Goal: Check status

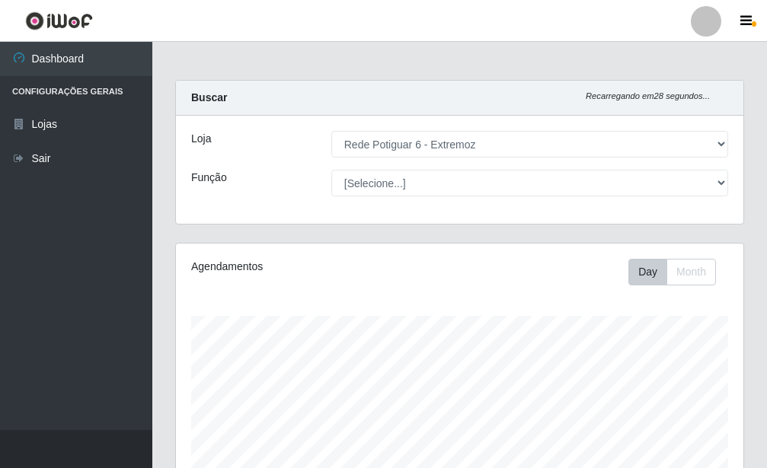
select select "80"
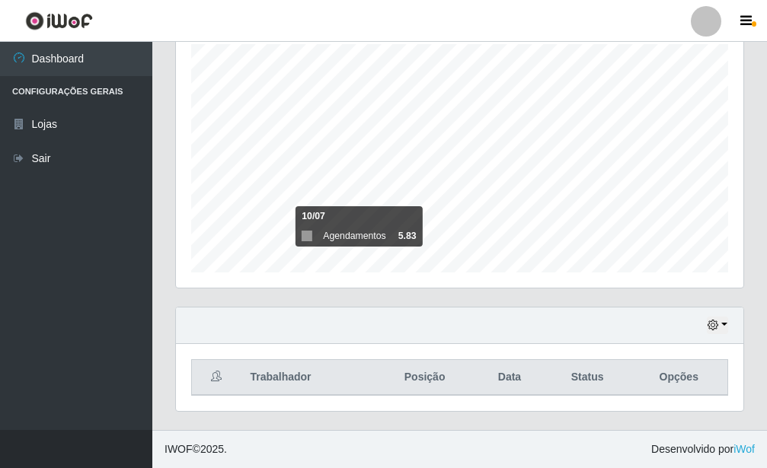
scroll to position [316, 567]
click at [714, 319] on button "button" at bounding box center [717, 326] width 21 height 18
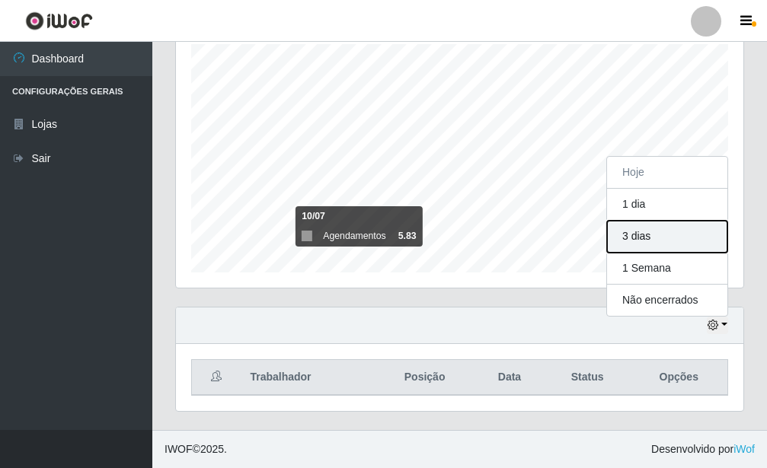
click at [685, 251] on button "3 dias" at bounding box center [667, 237] width 120 height 32
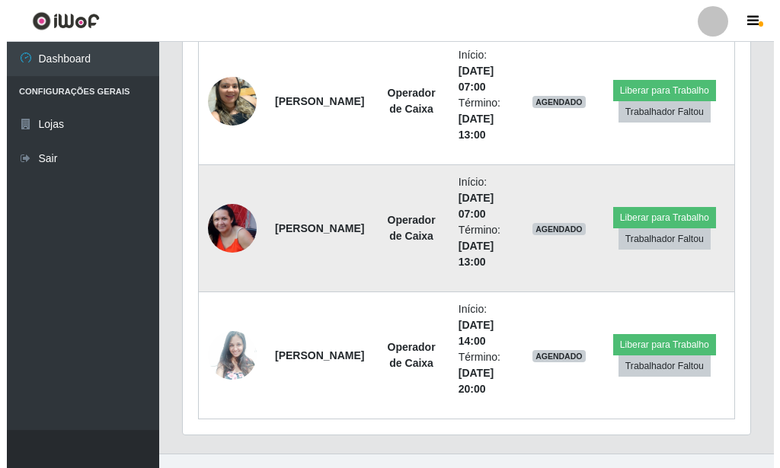
scroll to position [653, 0]
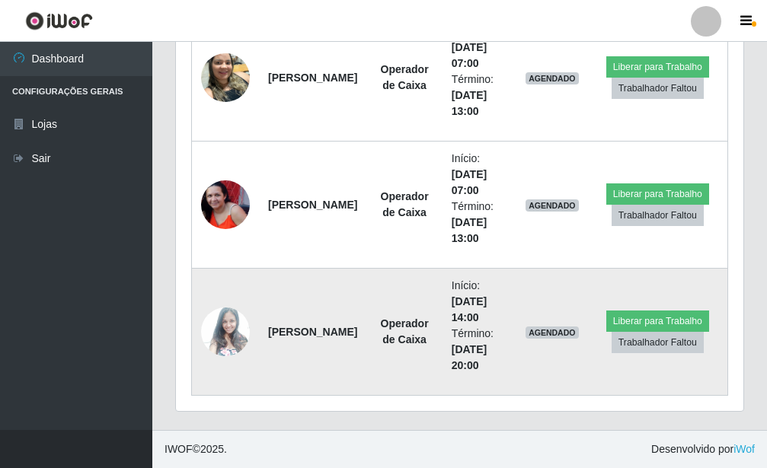
click at [235, 315] on img at bounding box center [225, 331] width 49 height 65
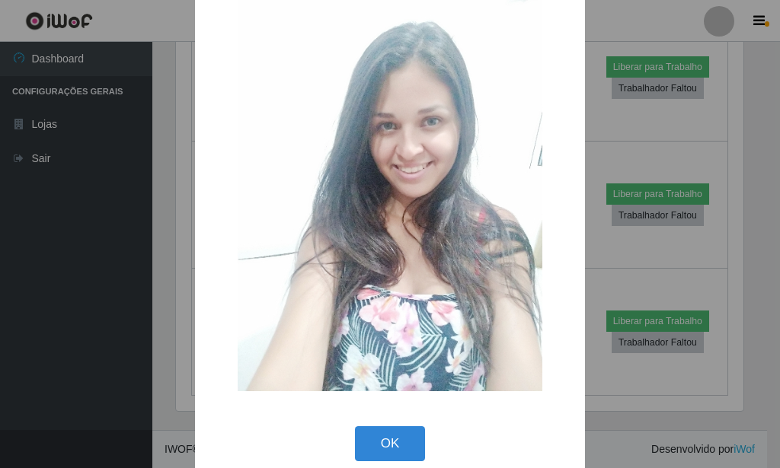
scroll to position [72, 0]
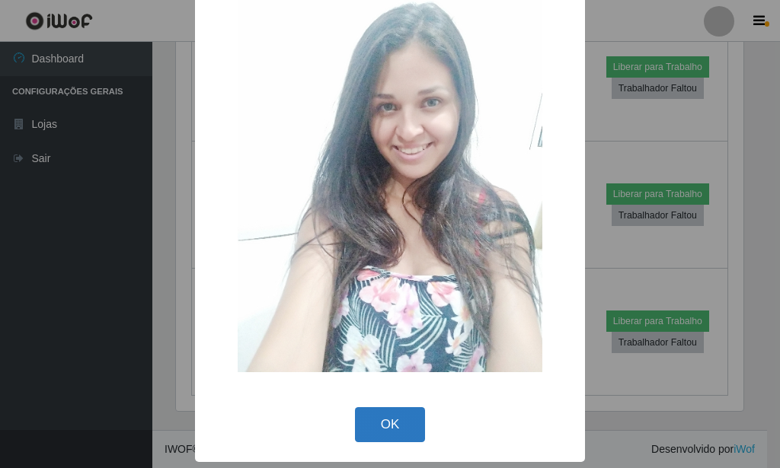
click at [374, 429] on button "OK" at bounding box center [390, 425] width 71 height 36
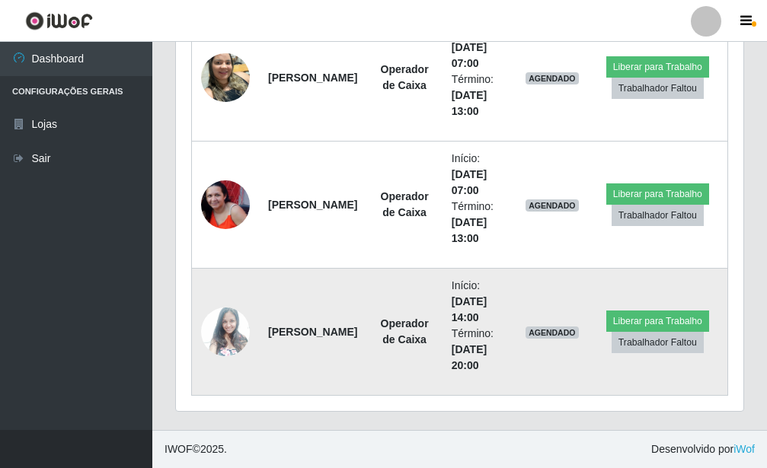
click at [211, 326] on img at bounding box center [225, 331] width 49 height 65
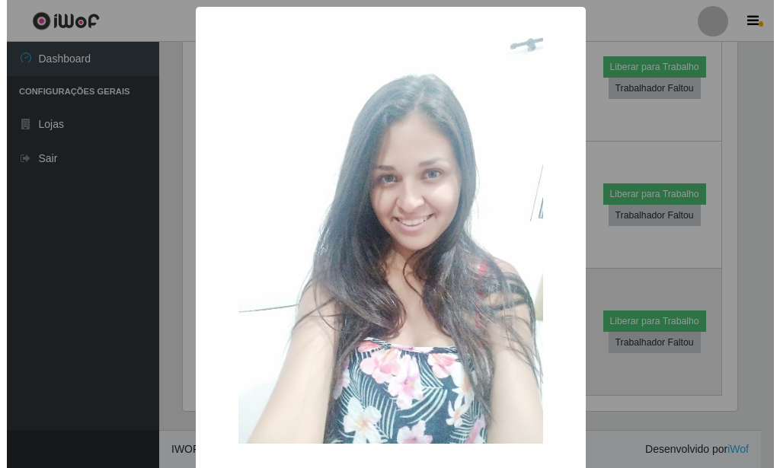
scroll to position [761098, 760847]
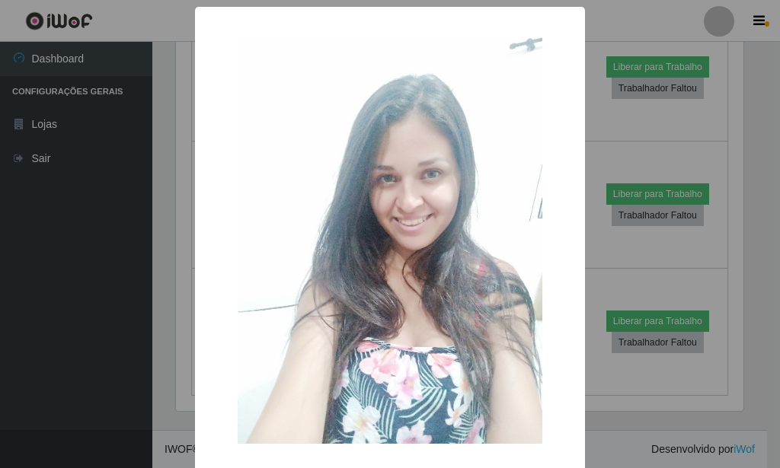
click at [677, 160] on div "× OK Cancel" at bounding box center [390, 234] width 780 height 468
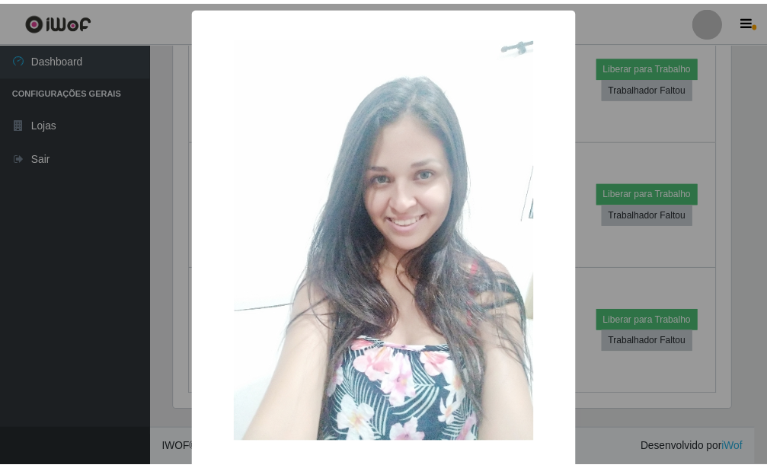
scroll to position [72, 0]
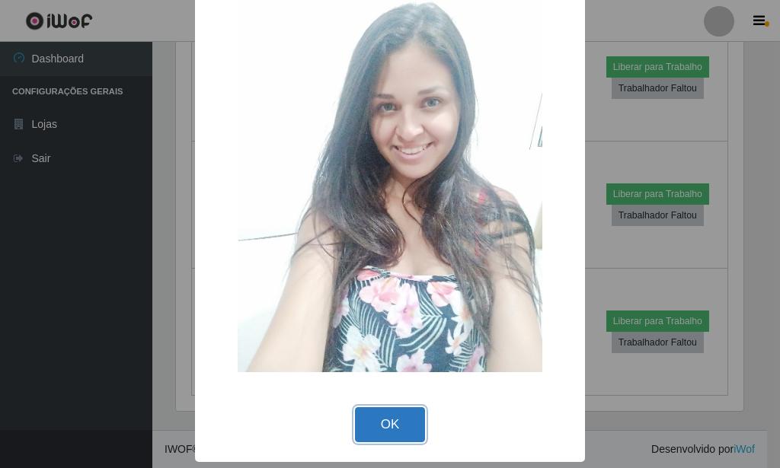
click at [388, 411] on button "OK" at bounding box center [390, 425] width 71 height 36
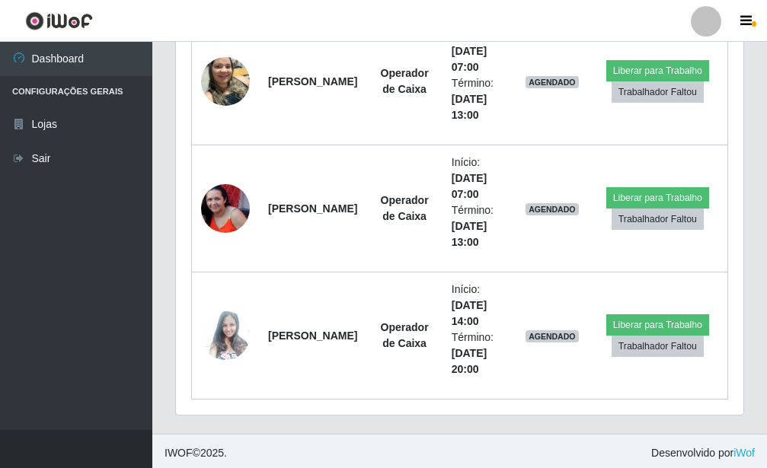
scroll to position [653, 0]
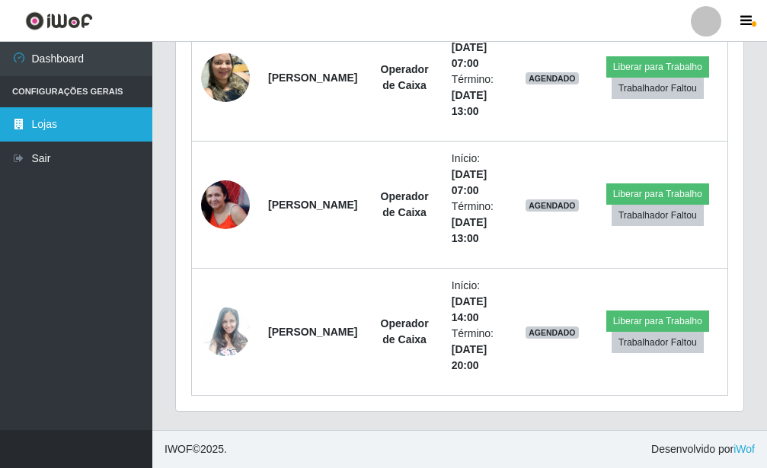
click at [67, 123] on link "Lojas" at bounding box center [76, 124] width 152 height 34
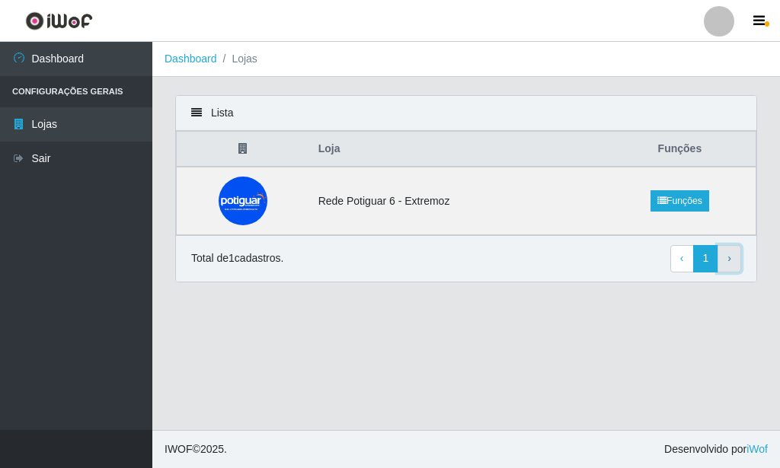
click at [727, 260] on link "› Next" at bounding box center [729, 258] width 24 height 27
